Goal: Task Accomplishment & Management: Use online tool/utility

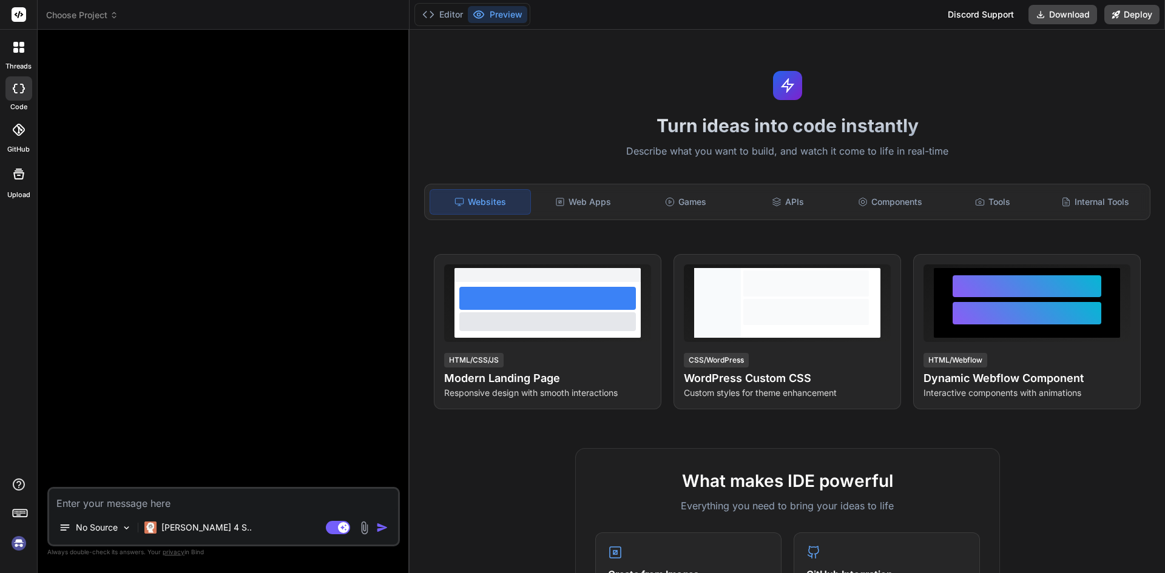
click at [18, 546] on img at bounding box center [18, 543] width 21 height 21
type textarea "x"
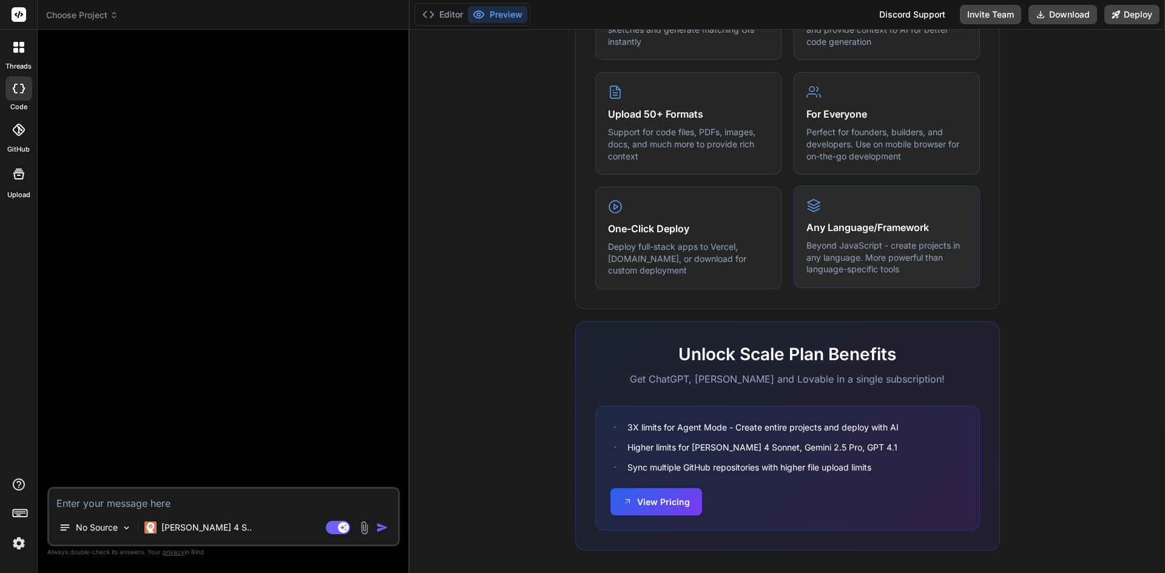
scroll to position [584, 0]
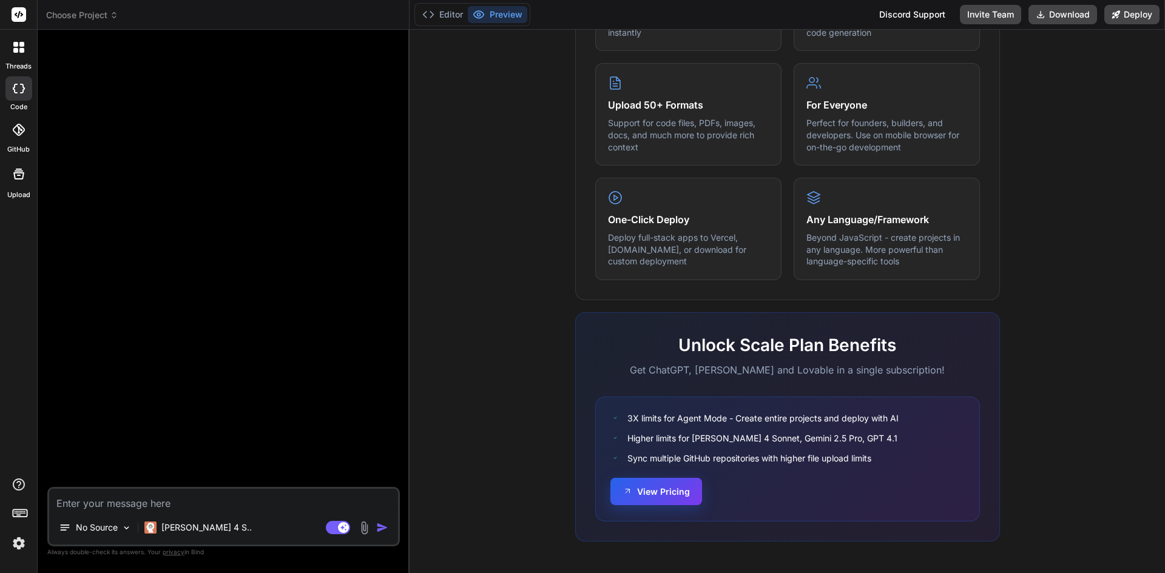
click at [674, 490] on button "View Pricing" at bounding box center [656, 491] width 92 height 27
click at [16, 546] on img at bounding box center [18, 543] width 21 height 21
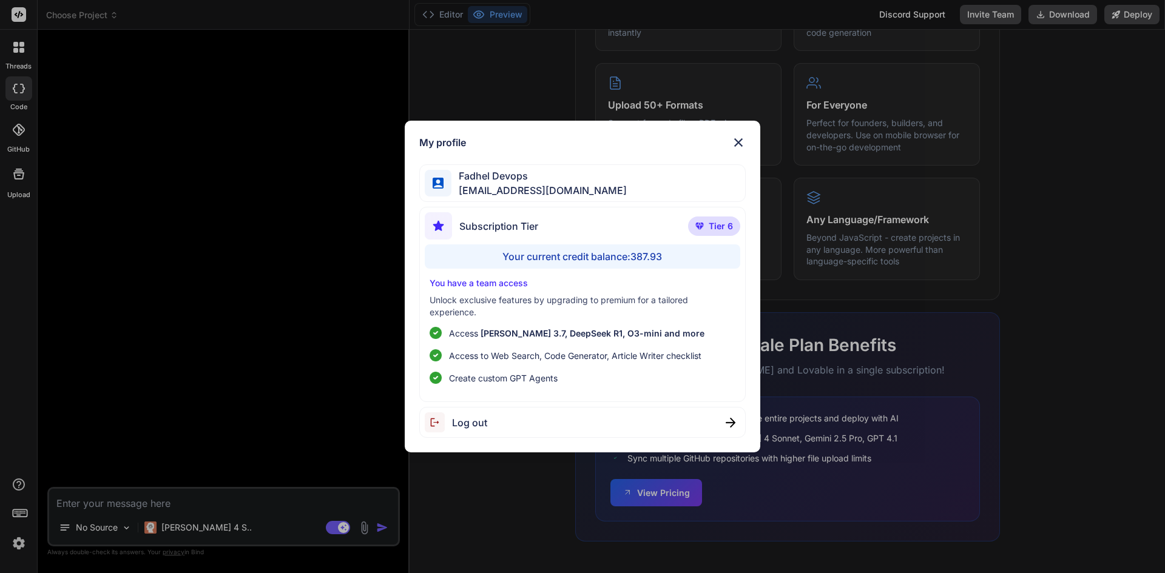
click at [738, 138] on img at bounding box center [738, 142] width 15 height 15
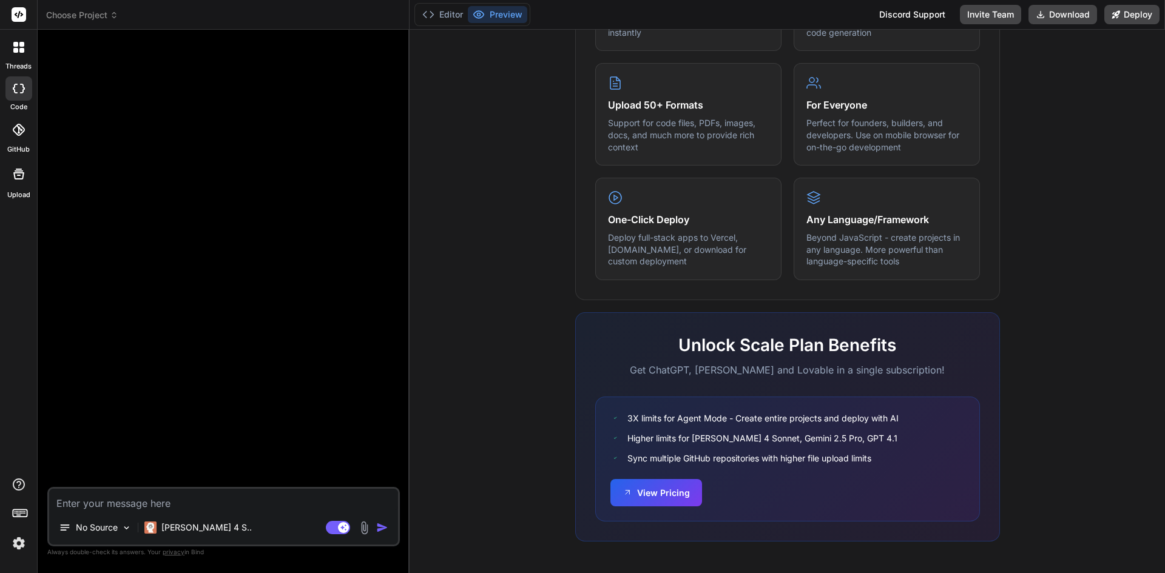
click at [81, 20] on span "Choose Project" at bounding box center [82, 15] width 72 height 12
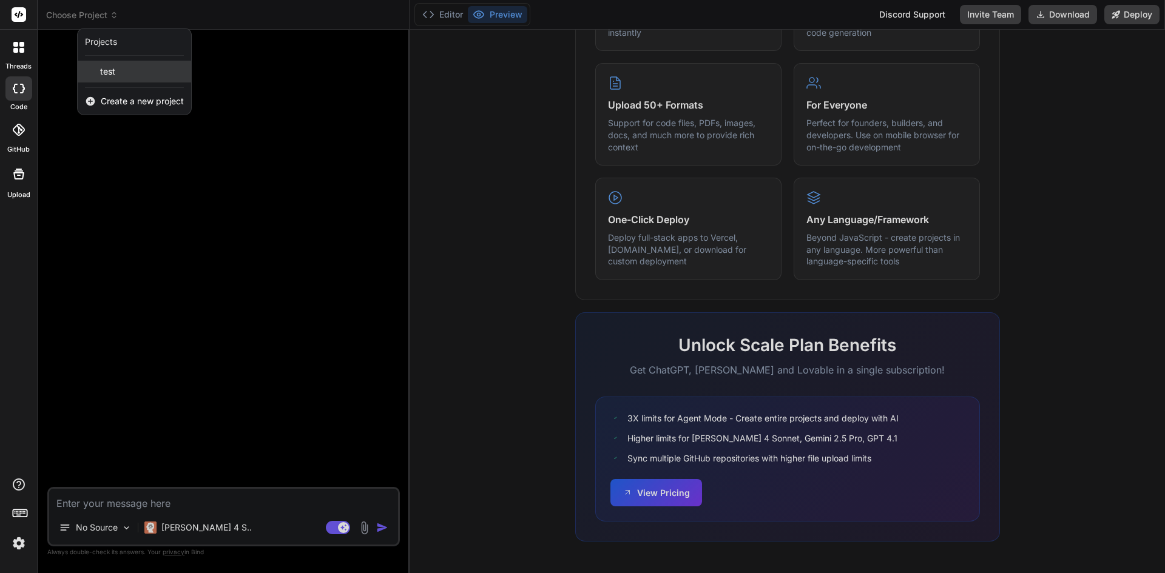
click at [110, 70] on span "test" at bounding box center [107, 72] width 15 height 12
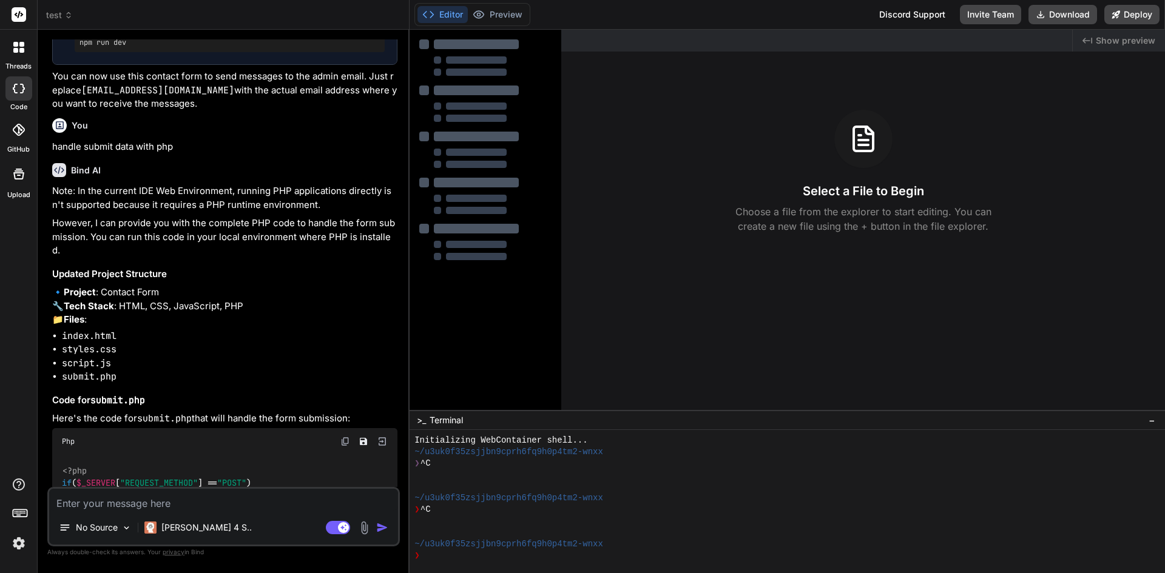
type textarea "x"
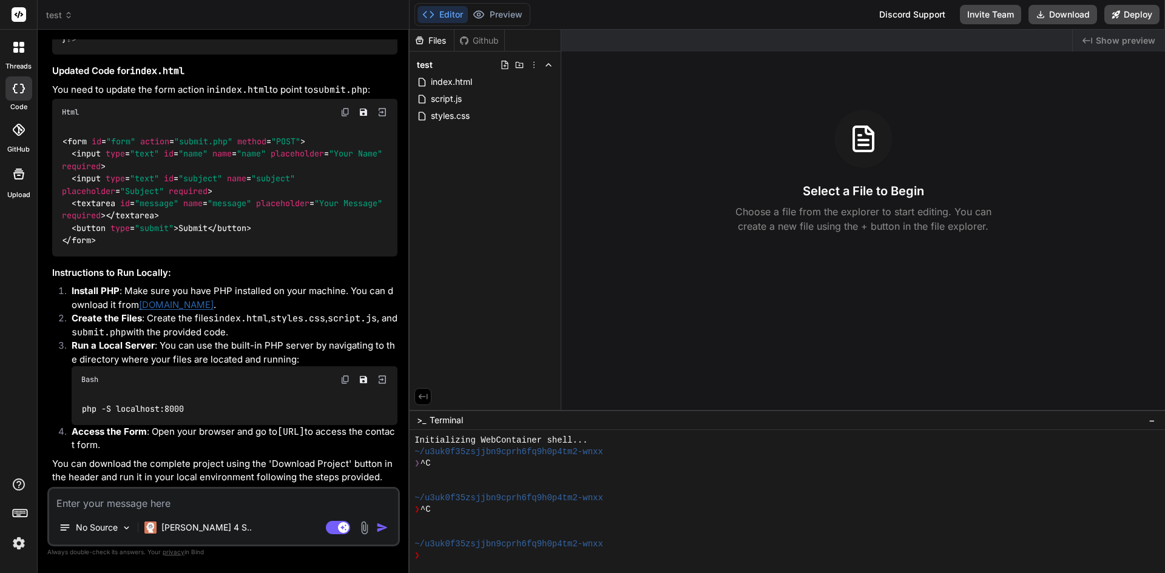
scroll to position [2484, 0]
click at [21, 546] on img at bounding box center [18, 543] width 21 height 21
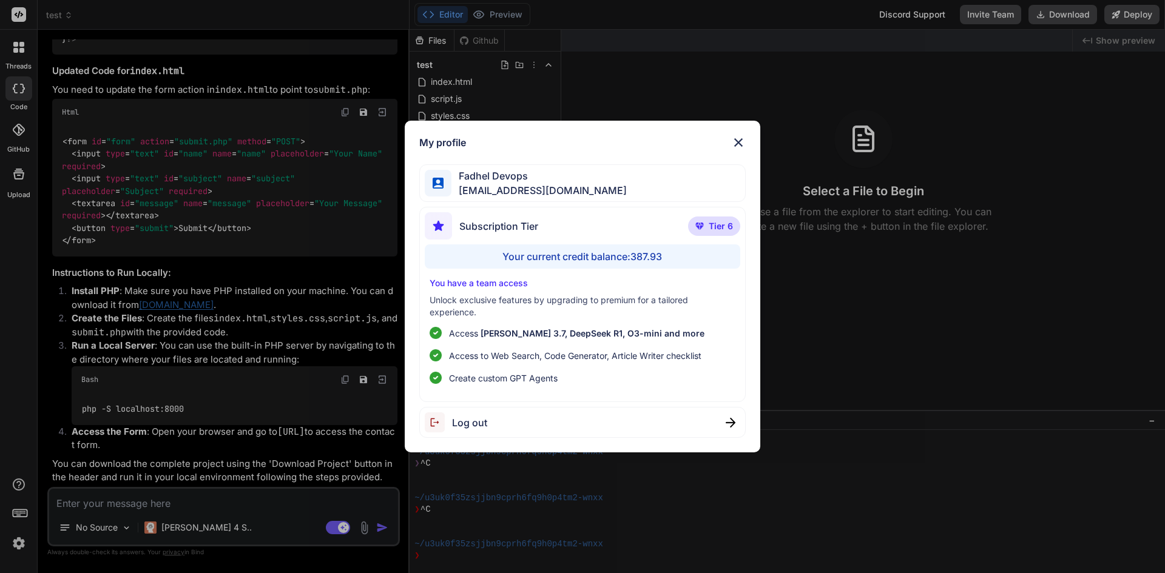
click at [741, 143] on img at bounding box center [738, 142] width 15 height 15
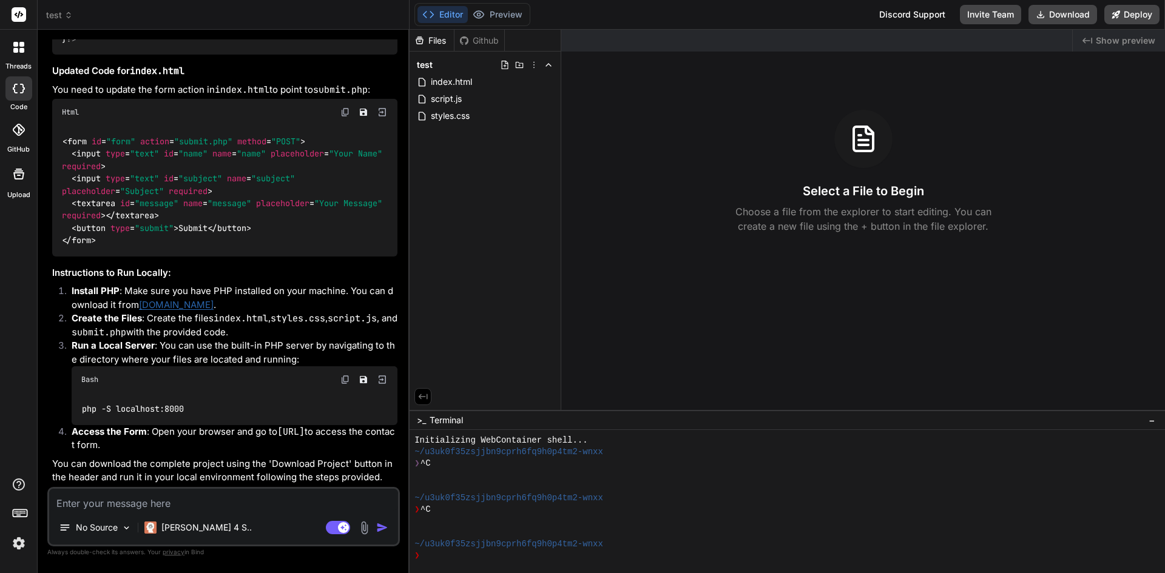
click at [19, 509] on icon at bounding box center [20, 512] width 17 height 17
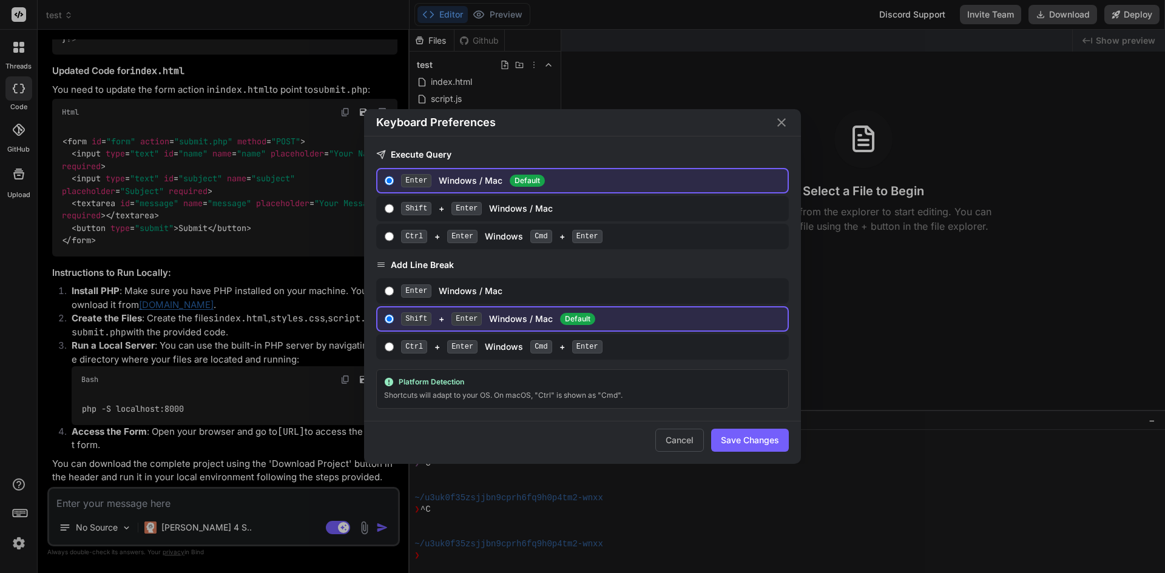
click at [778, 120] on icon "Close" at bounding box center [781, 122] width 15 height 15
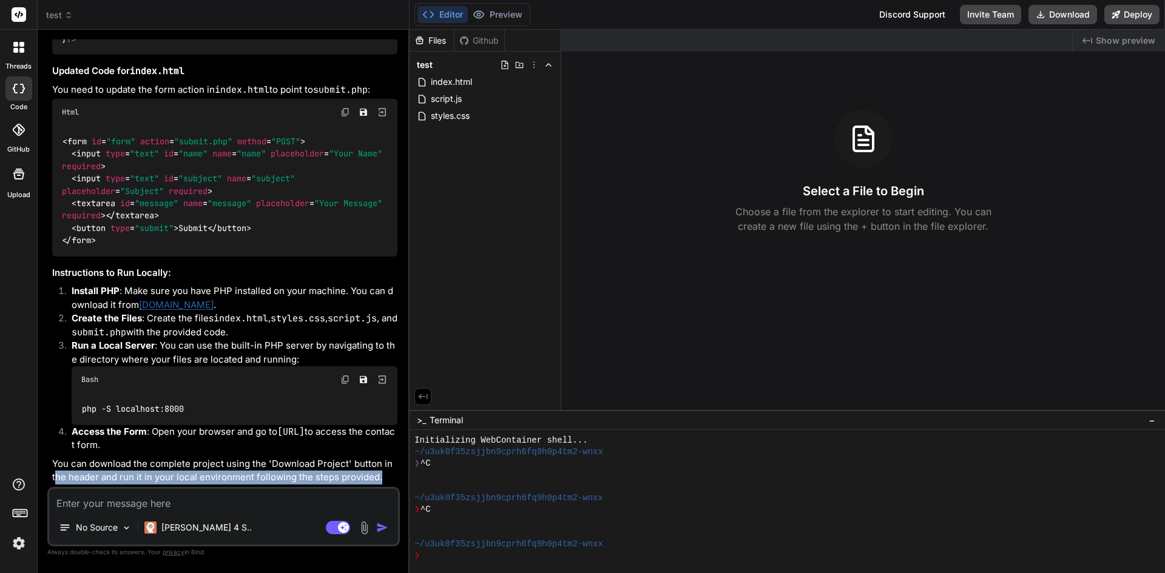
click at [51, 505] on div "You create hello.php that when execute in cli will echo 'hello world' Bind AI N…" at bounding box center [223, 305] width 353 height 533
click at [684, 257] on div "Created with Pixso. Show preview Select a File to Begin Choose a file from the …" at bounding box center [863, 220] width 604 height 380
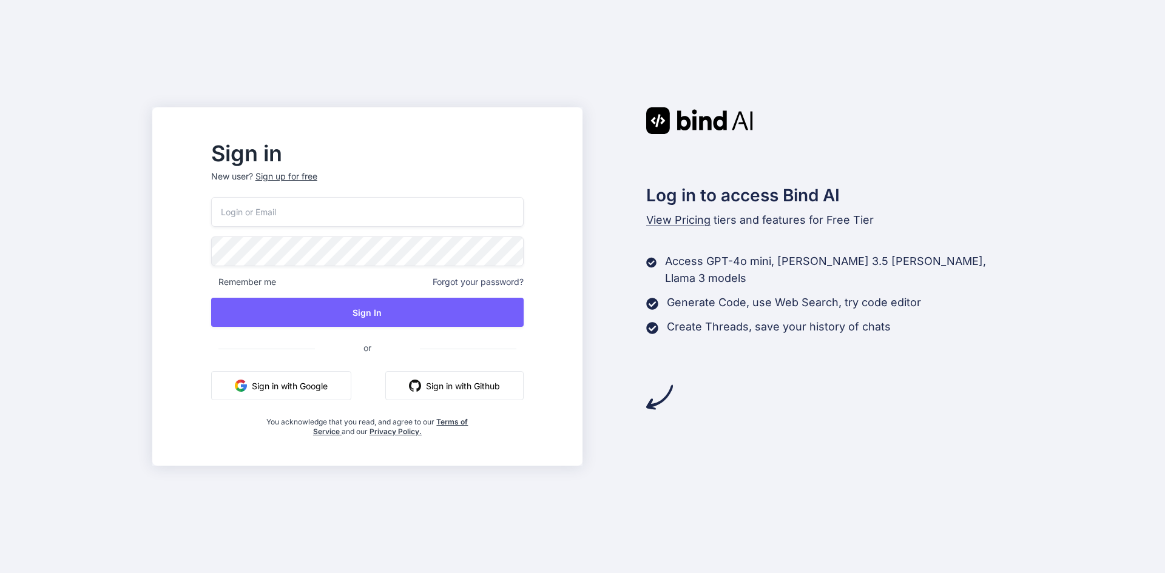
click at [268, 216] on input "email" at bounding box center [367, 212] width 312 height 30
paste input "[EMAIL_ADDRESS][DOMAIN_NAME]"
type input "[EMAIL_ADDRESS][DOMAIN_NAME]"
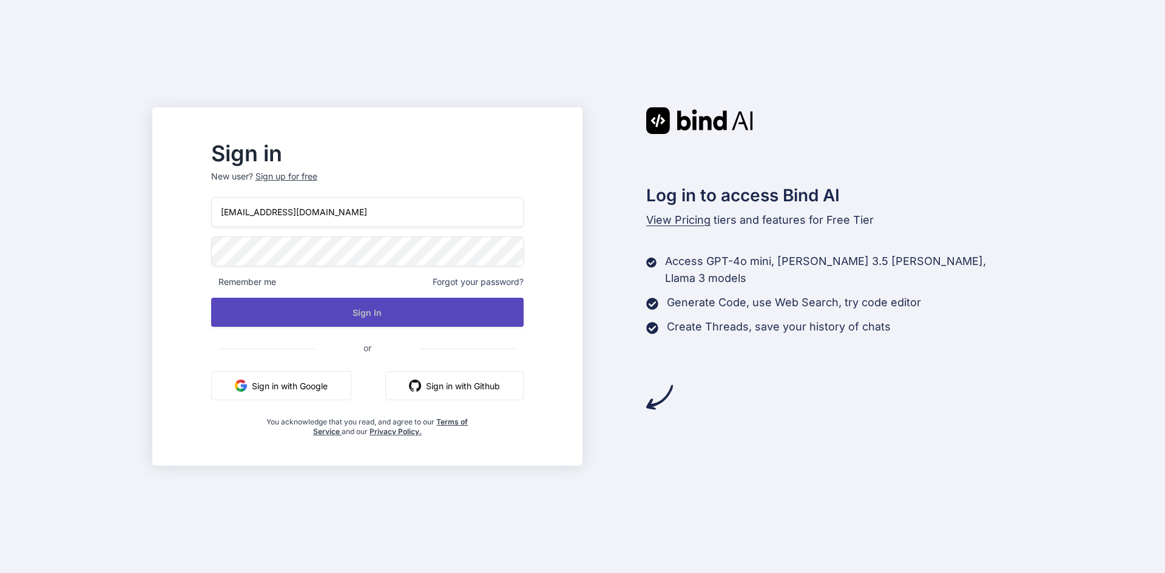
click at [316, 316] on button "Sign In" at bounding box center [367, 312] width 312 height 29
